Goal: Task Accomplishment & Management: Complete application form

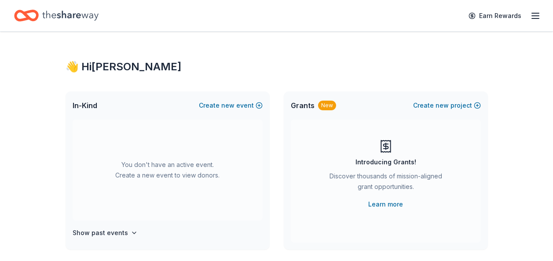
click at [532, 16] on icon "button" at bounding box center [535, 16] width 11 height 11
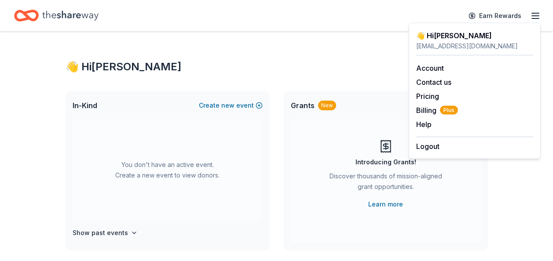
click at [55, 18] on icon "Home" at bounding box center [70, 16] width 56 height 10
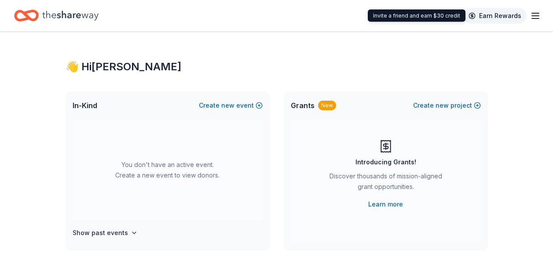
click at [500, 15] on link "Earn Rewards" at bounding box center [494, 16] width 63 height 16
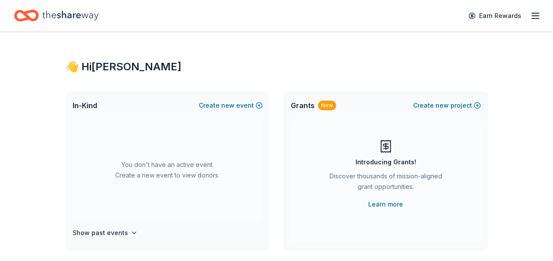
click at [534, 15] on icon "button" at bounding box center [535, 16] width 11 height 11
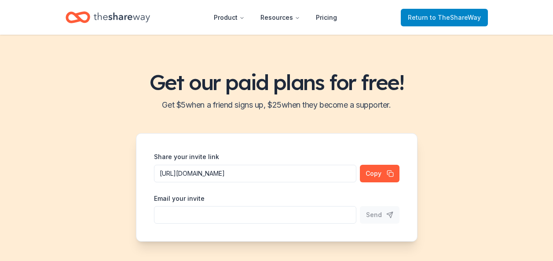
click at [451, 14] on span "to TheShareWay" at bounding box center [454, 17] width 51 height 7
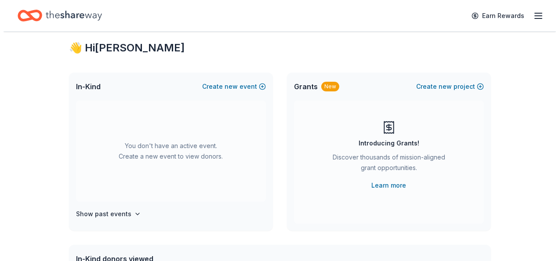
scroll to position [20, 0]
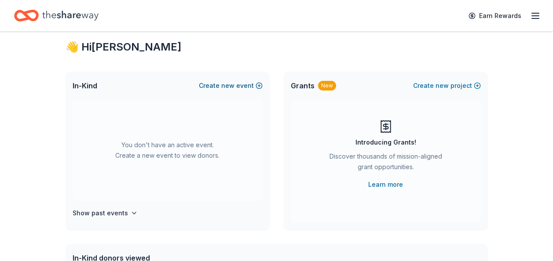
click at [243, 83] on button "Create new event" at bounding box center [231, 85] width 64 height 11
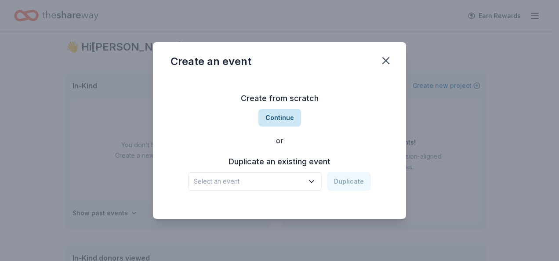
click at [291, 116] on button "Continue" at bounding box center [279, 118] width 43 height 18
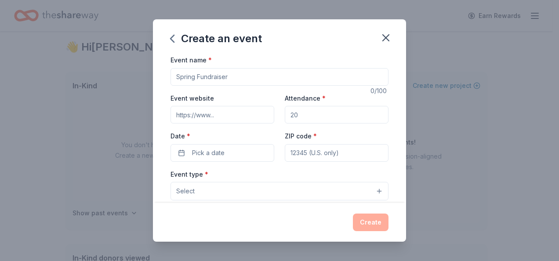
click at [219, 77] on input "Event name *" at bounding box center [280, 77] width 218 height 18
type input "Annual Golf Outing"
click at [219, 118] on input "Event website" at bounding box center [223, 115] width 104 height 18
click at [234, 94] on div "Event website" at bounding box center [223, 108] width 104 height 31
click at [296, 118] on input "Attendance *" at bounding box center [337, 115] width 104 height 18
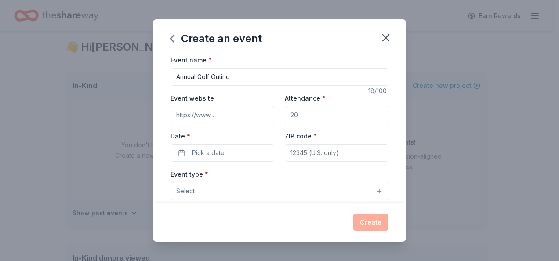
drag, startPoint x: 304, startPoint y: 117, endPoint x: 257, endPoint y: 122, distance: 46.8
click at [257, 122] on div "Event website Attendance * Date * Pick a date ZIP code *" at bounding box center [280, 127] width 218 height 69
type input "130"
click at [252, 157] on button "Pick a date" at bounding box center [223, 153] width 104 height 18
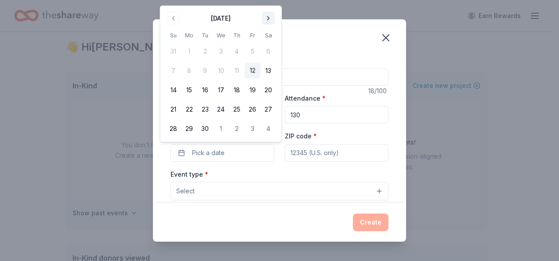
click at [271, 19] on button "Go to next month" at bounding box center [268, 18] width 12 height 12
click at [234, 72] on button "9" at bounding box center [237, 71] width 16 height 16
click at [306, 149] on input "ZIP code *" at bounding box center [337, 153] width 104 height 18
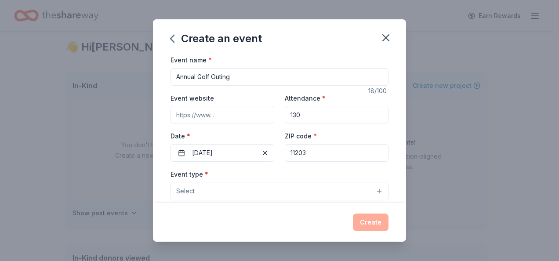
type input "11203"
click at [303, 187] on button "Select" at bounding box center [280, 191] width 218 height 18
click at [280, 192] on button "Select" at bounding box center [280, 191] width 218 height 18
click at [375, 192] on button "Select" at bounding box center [280, 191] width 218 height 18
click at [217, 194] on button "Select" at bounding box center [280, 191] width 218 height 18
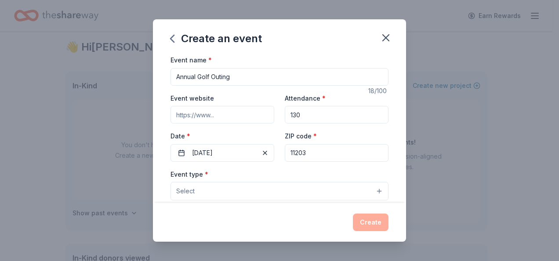
click at [217, 194] on button "Select" at bounding box center [280, 191] width 218 height 18
click at [370, 193] on button "Select" at bounding box center [280, 191] width 218 height 18
click at [375, 192] on button "Select" at bounding box center [280, 191] width 218 height 18
click at [338, 194] on button "Select" at bounding box center [280, 191] width 218 height 18
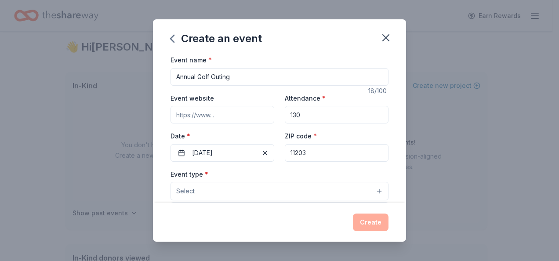
click at [310, 193] on button "Select" at bounding box center [280, 191] width 218 height 18
click at [308, 193] on button "Select" at bounding box center [280, 191] width 218 height 18
click at [379, 191] on button "Select" at bounding box center [280, 191] width 218 height 18
click at [373, 191] on button "Select" at bounding box center [280, 191] width 218 height 18
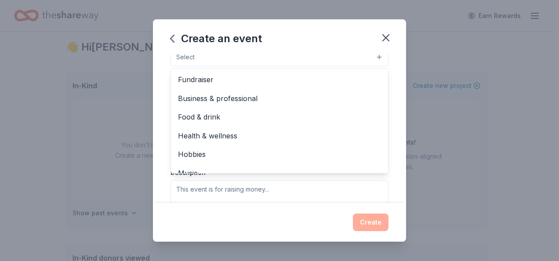
scroll to position [130, 0]
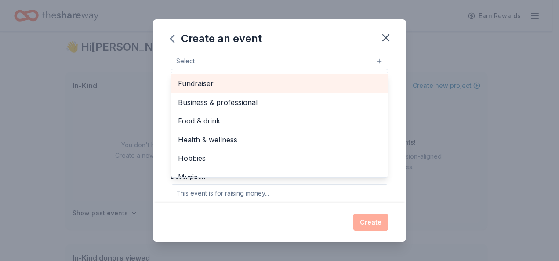
click at [254, 92] on div "Fundraiser" at bounding box center [279, 83] width 217 height 18
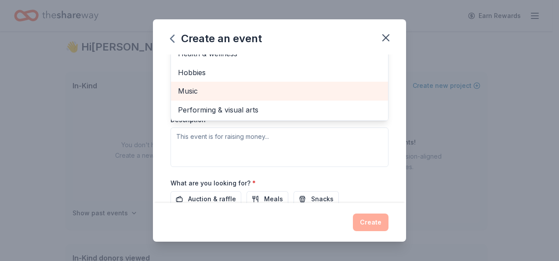
scroll to position [191, 0]
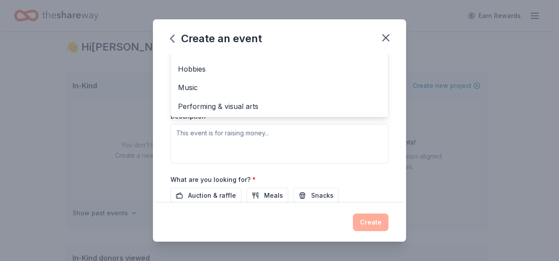
click at [258, 135] on div "Event type * Fundraiser Business & professional Food & drink Health & wellness …" at bounding box center [280, 71] width 218 height 186
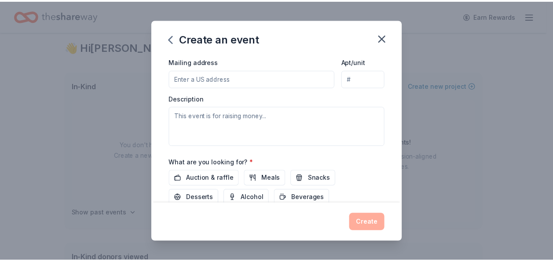
scroll to position [273, 0]
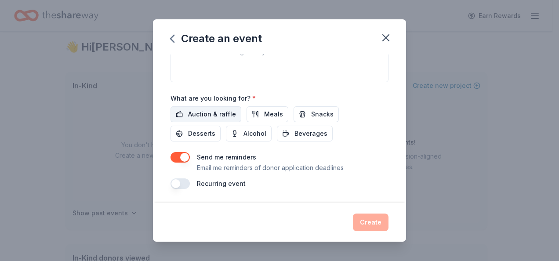
click at [226, 117] on span "Auction & raffle" at bounding box center [212, 114] width 48 height 11
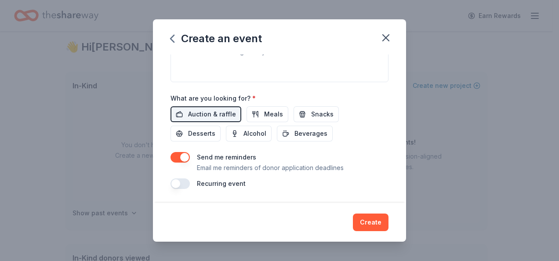
click at [179, 157] on button "button" at bounding box center [180, 157] width 19 height 11
click at [374, 226] on button "Create" at bounding box center [371, 223] width 36 height 18
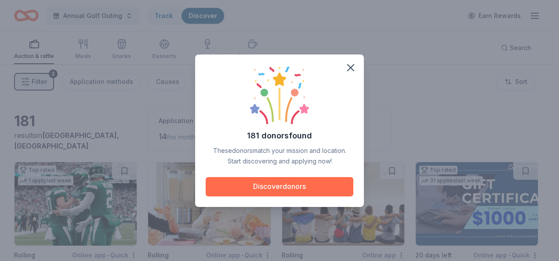
click at [309, 189] on button "Discover donors" at bounding box center [280, 186] width 148 height 19
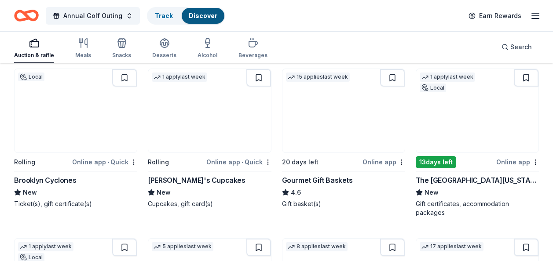
scroll to position [269, 0]
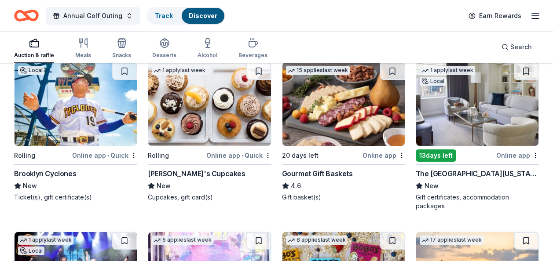
click at [86, 138] on img at bounding box center [76, 104] width 122 height 84
